Goal: Task Accomplishment & Management: Manage account settings

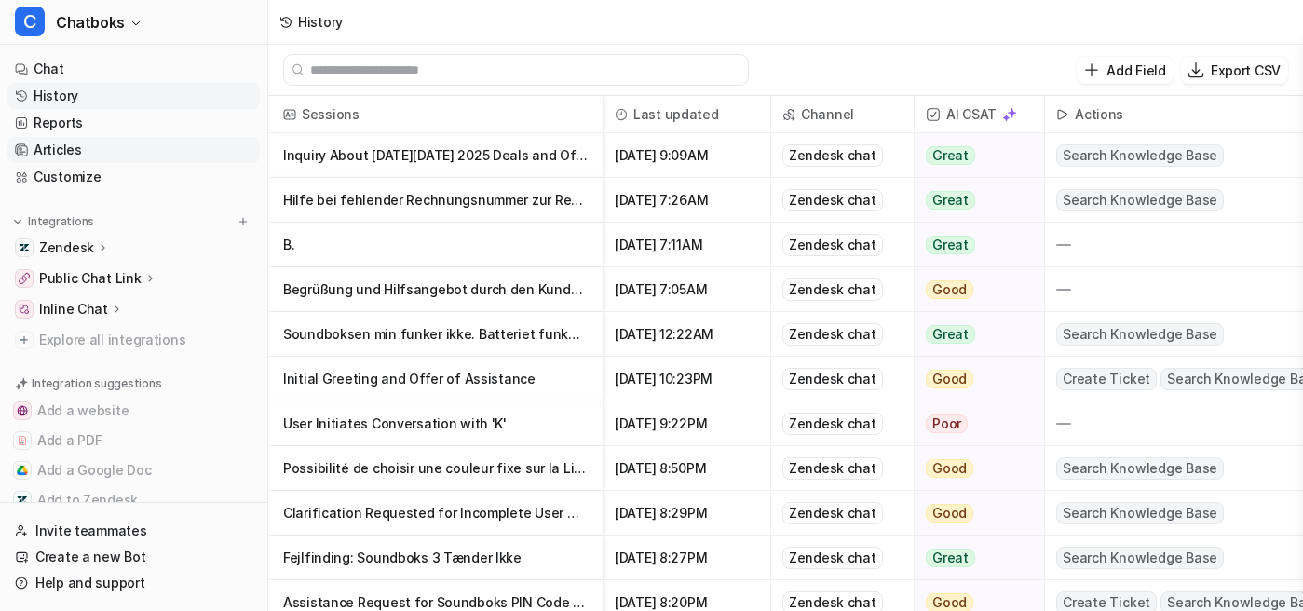
scroll to position [0, 159]
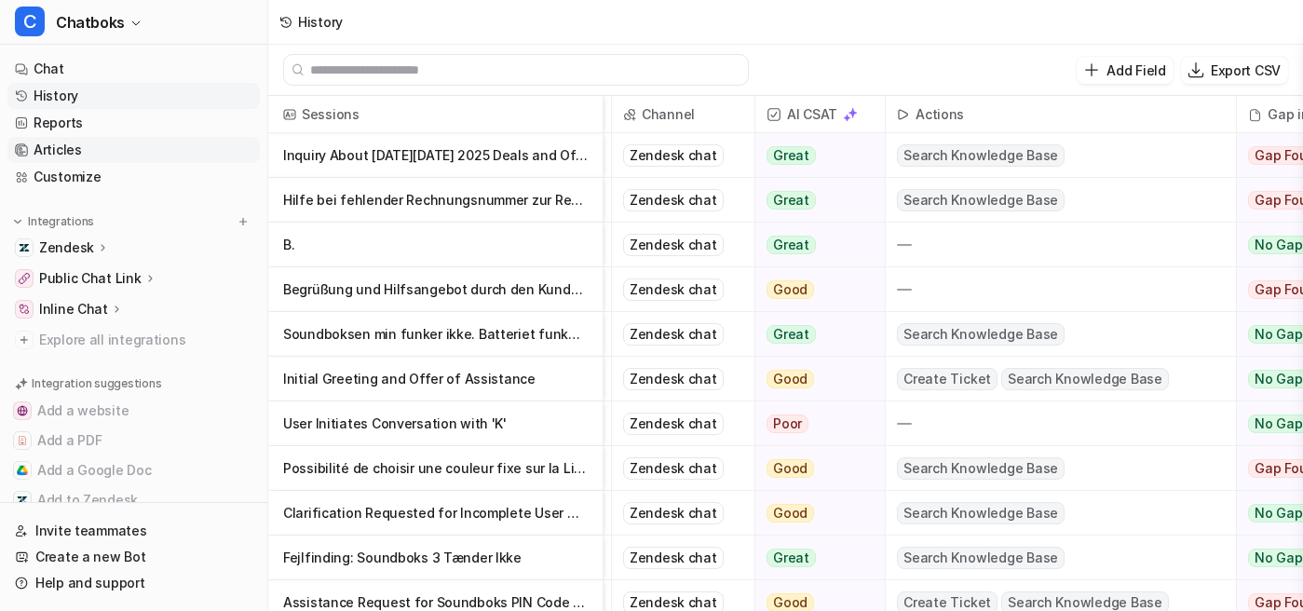
click at [154, 163] on link "Articles" at bounding box center [133, 150] width 252 height 26
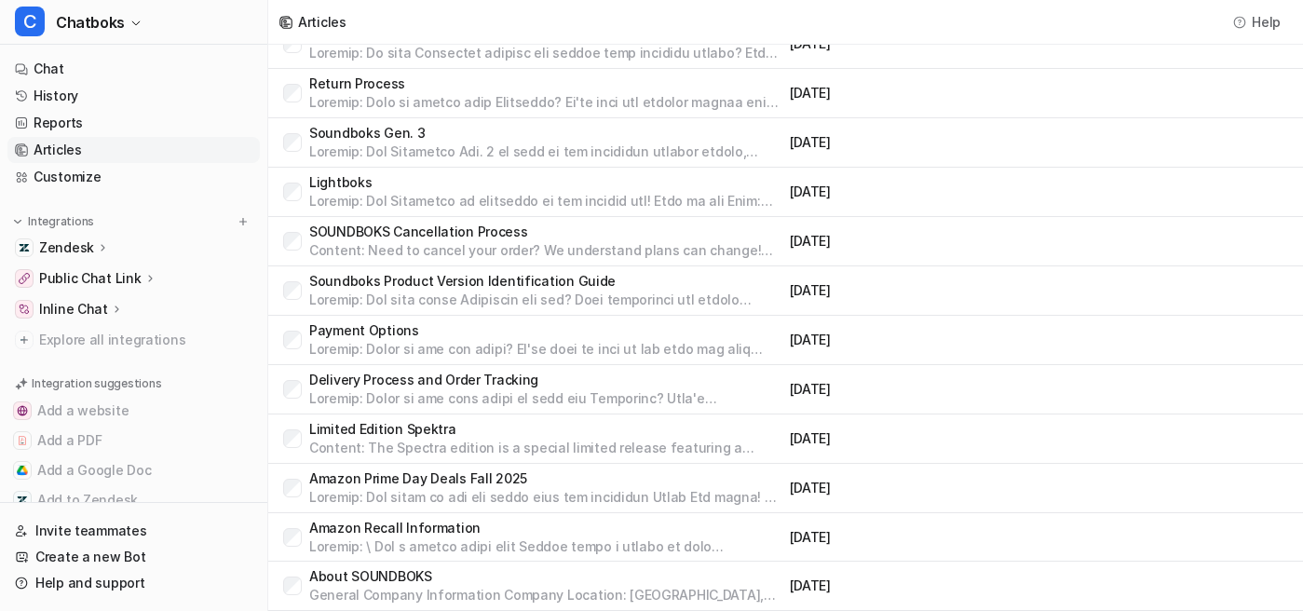
scroll to position [647, 0]
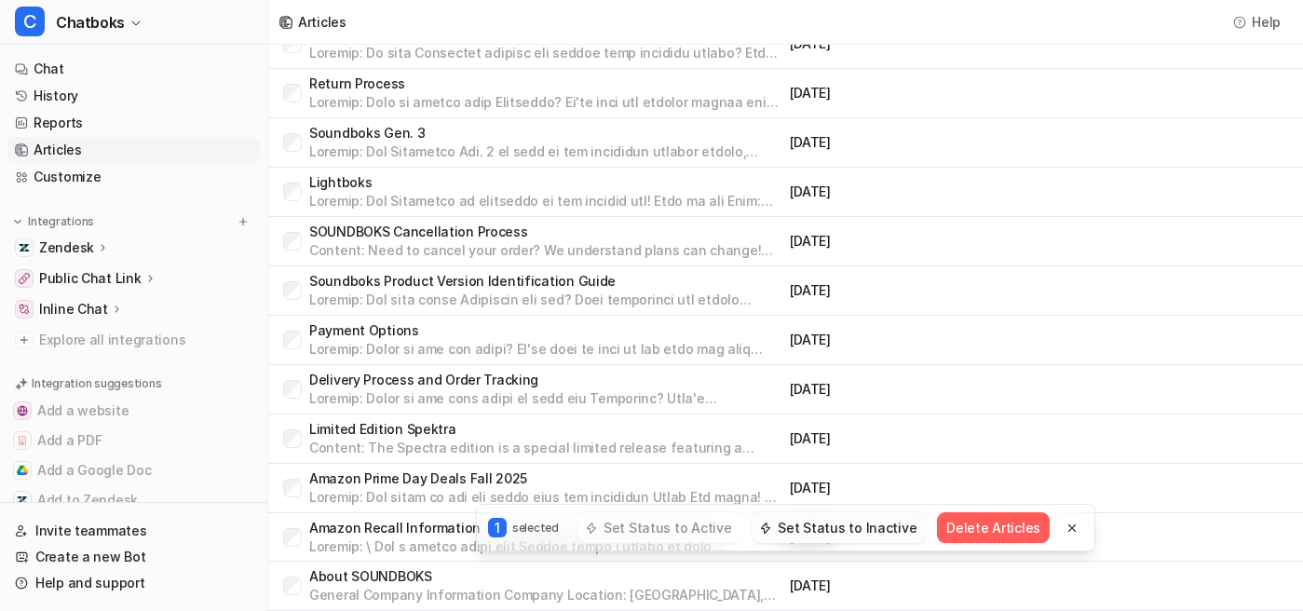
click at [917, 513] on button "Set Status to Inactive" at bounding box center [839, 527] width 174 height 31
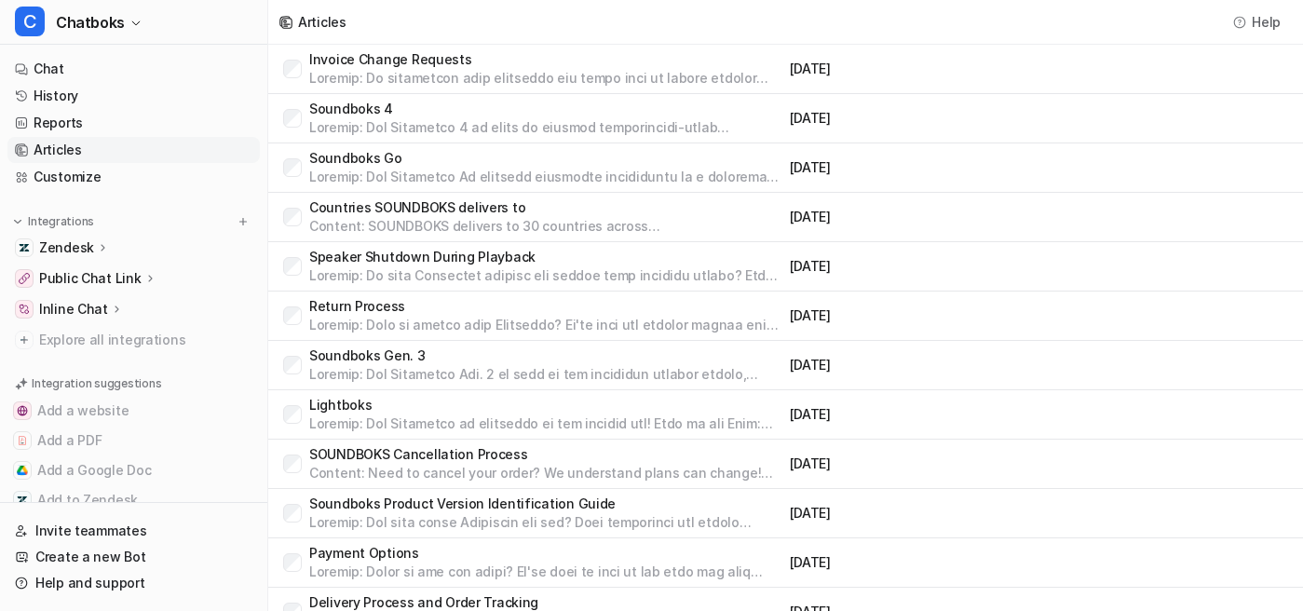
scroll to position [0, 0]
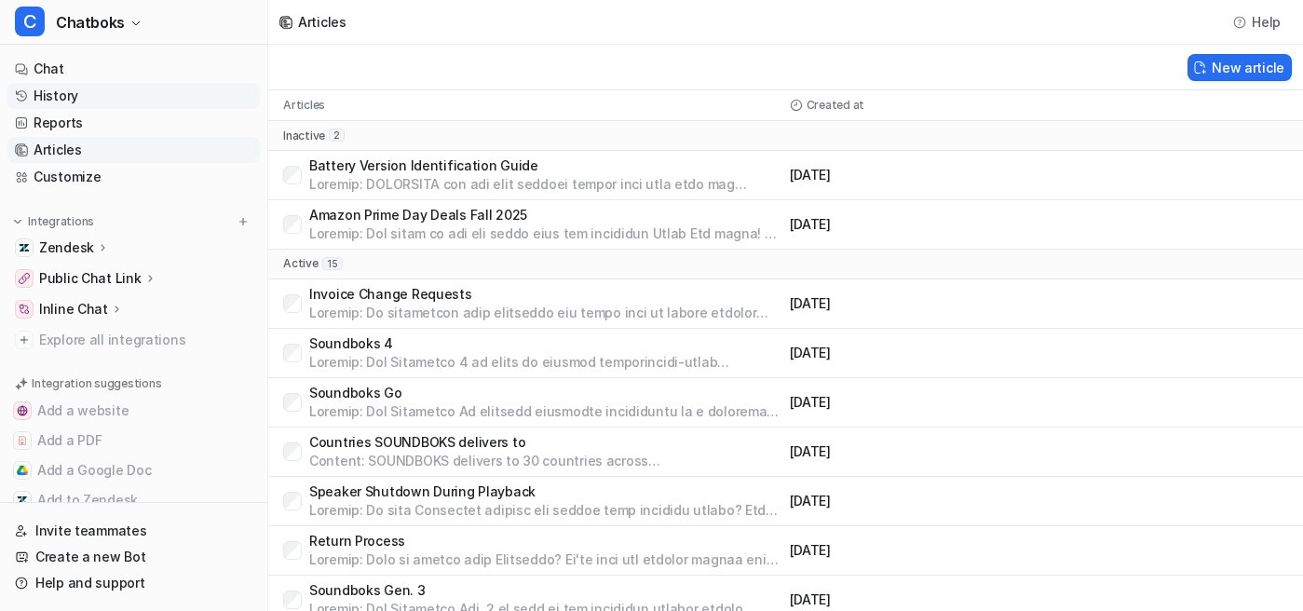
click at [84, 109] on link "History" at bounding box center [133, 96] width 252 height 26
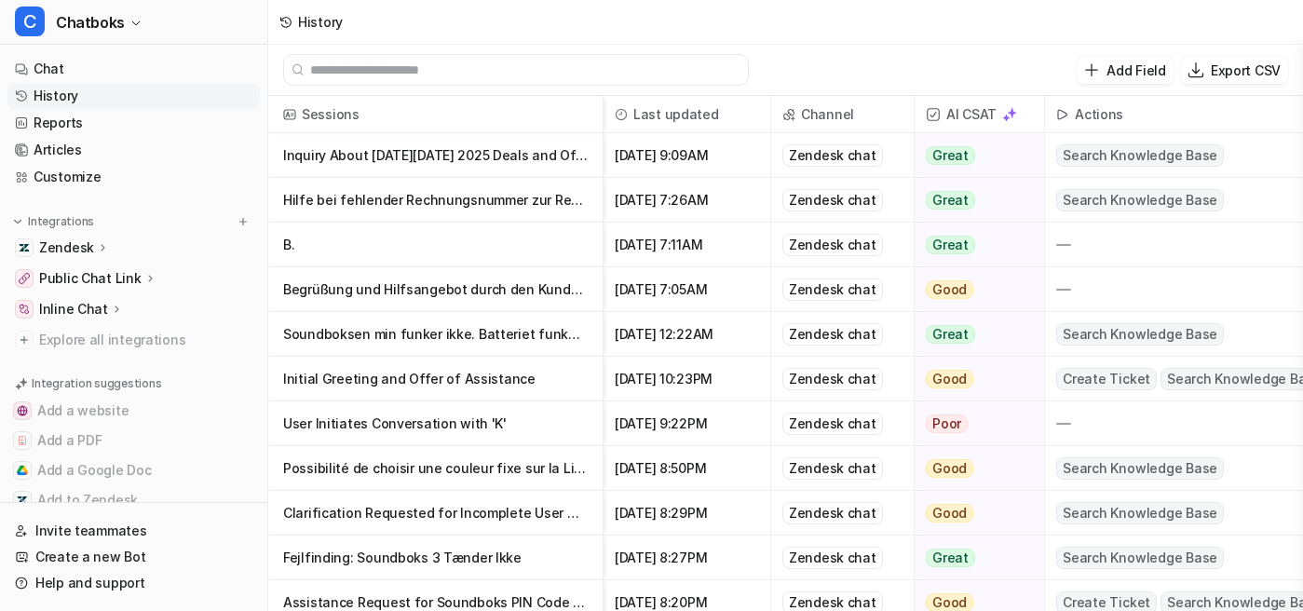
click at [550, 170] on p "Inquiry About [DATE][DATE] 2025 Deals and Offers" at bounding box center [435, 155] width 305 height 45
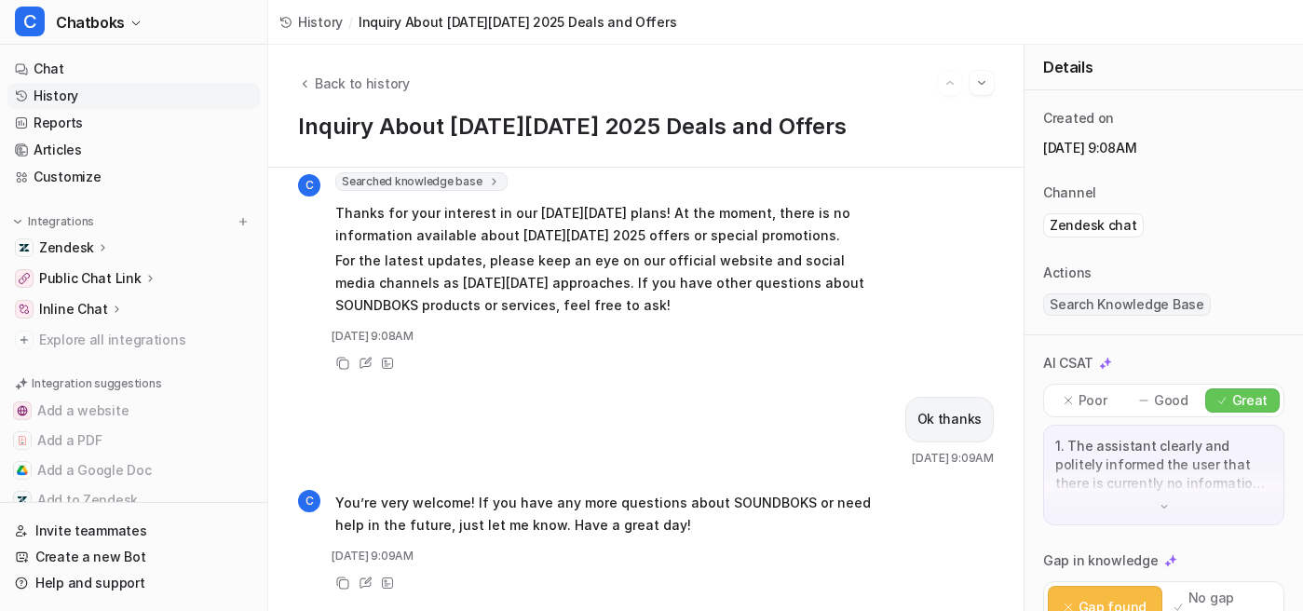
scroll to position [75, 0]
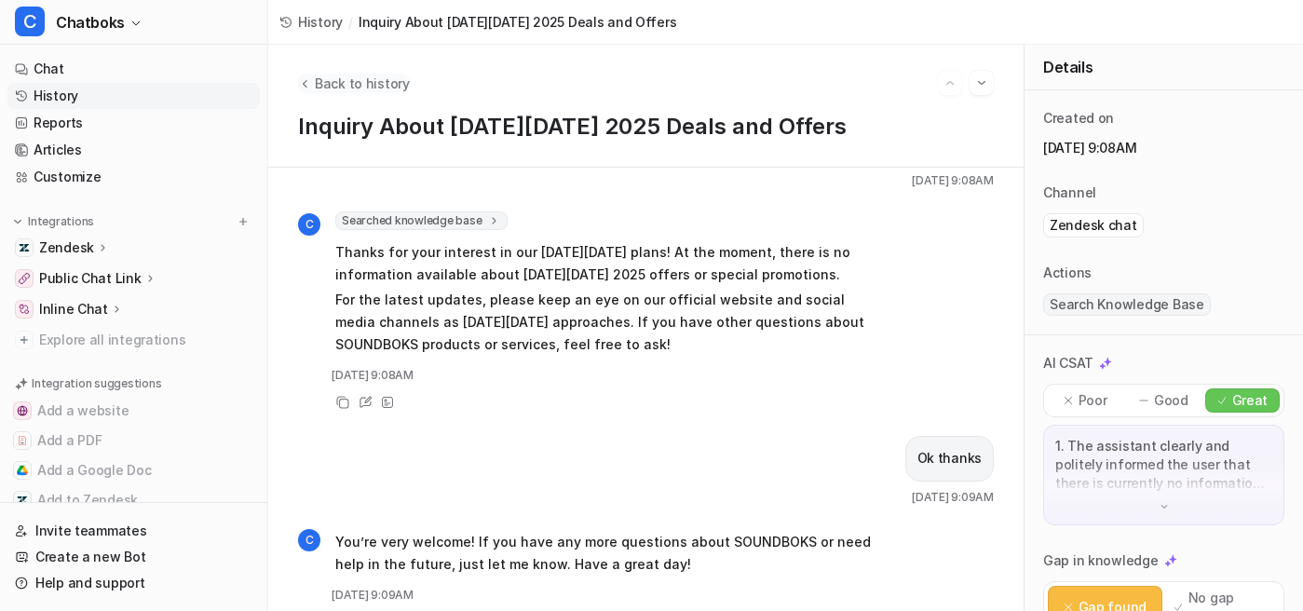
click at [410, 93] on span "Back to history" at bounding box center [362, 84] width 95 height 20
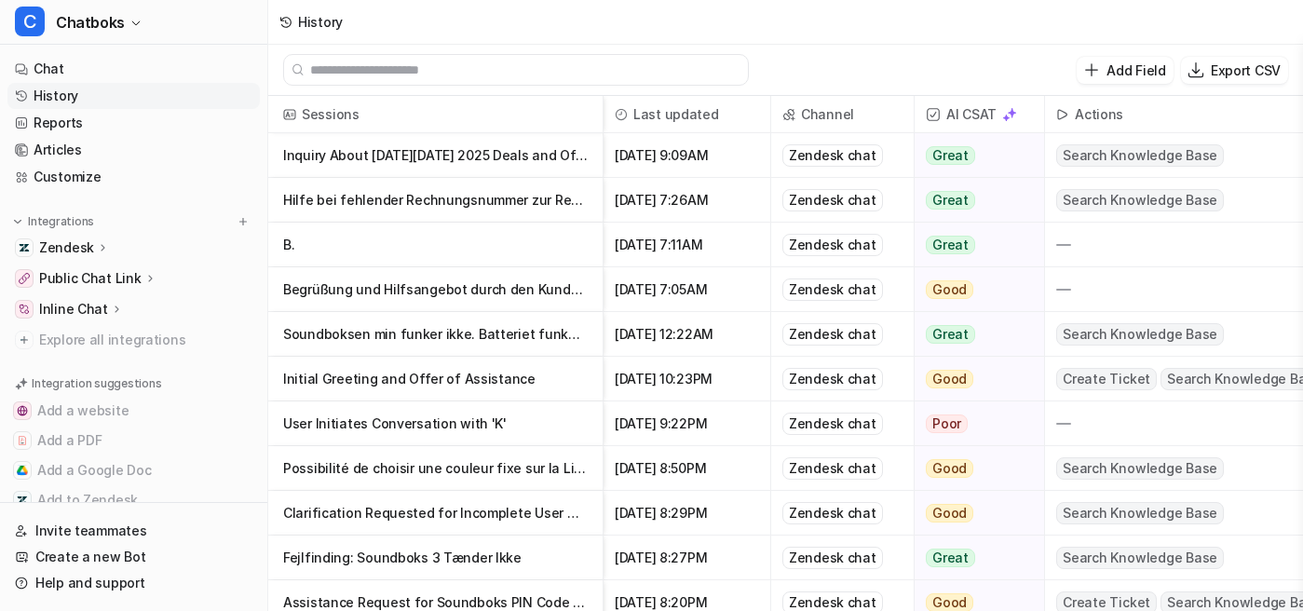
click at [517, 309] on p "Begrüßung und Hilfsangebot durch den Kundenservice" at bounding box center [435, 289] width 305 height 45
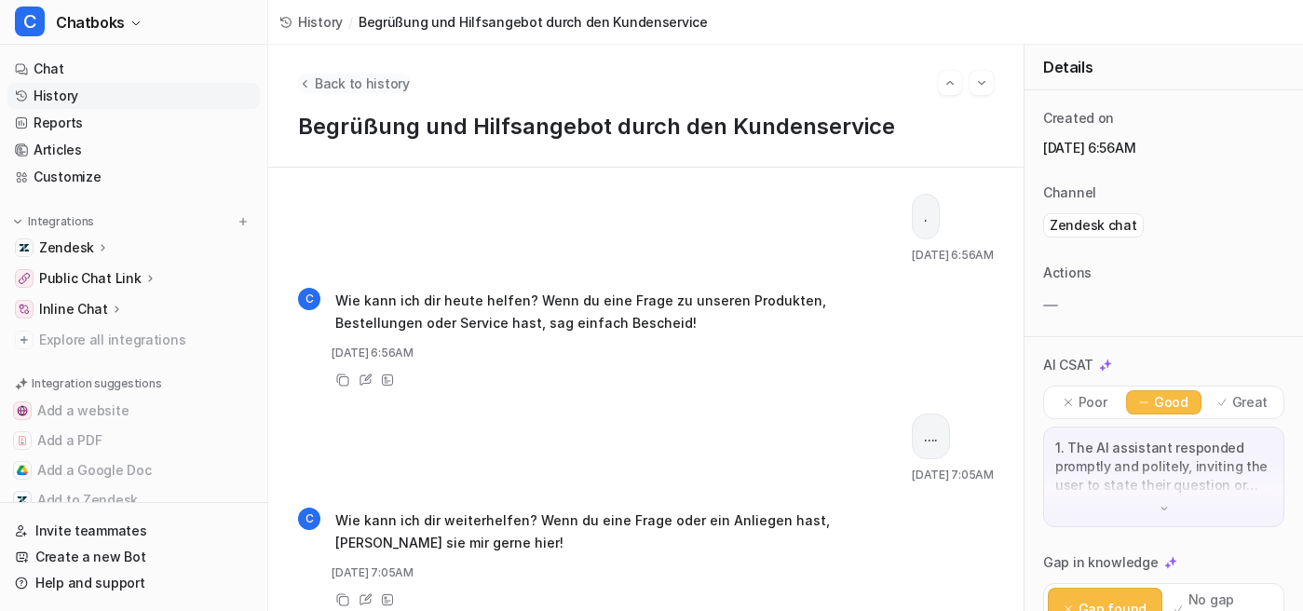
click at [402, 93] on span "Back to history" at bounding box center [362, 84] width 95 height 20
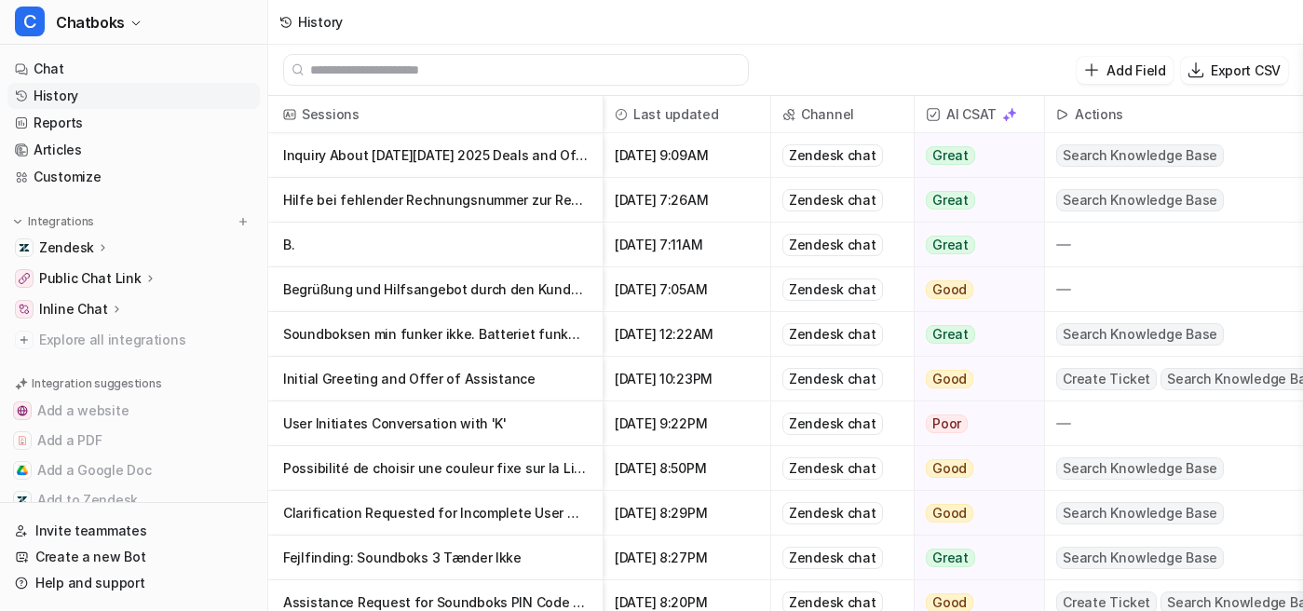
click at [431, 217] on p "Hilfe bei fehlender Rechnungsnummer zur Registrierung einer SOUNDBOKS" at bounding box center [435, 200] width 305 height 45
